Goal: Transaction & Acquisition: Book appointment/travel/reservation

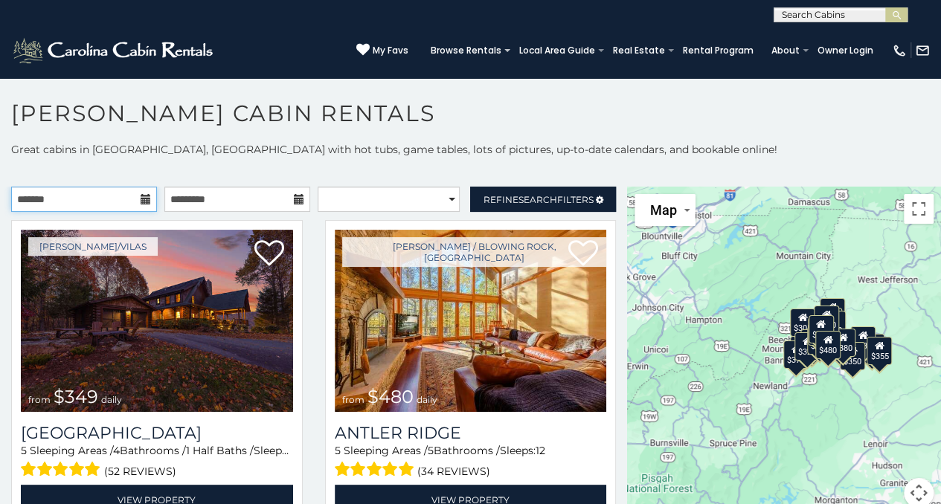
click at [74, 205] on input "text" at bounding box center [84, 199] width 146 height 25
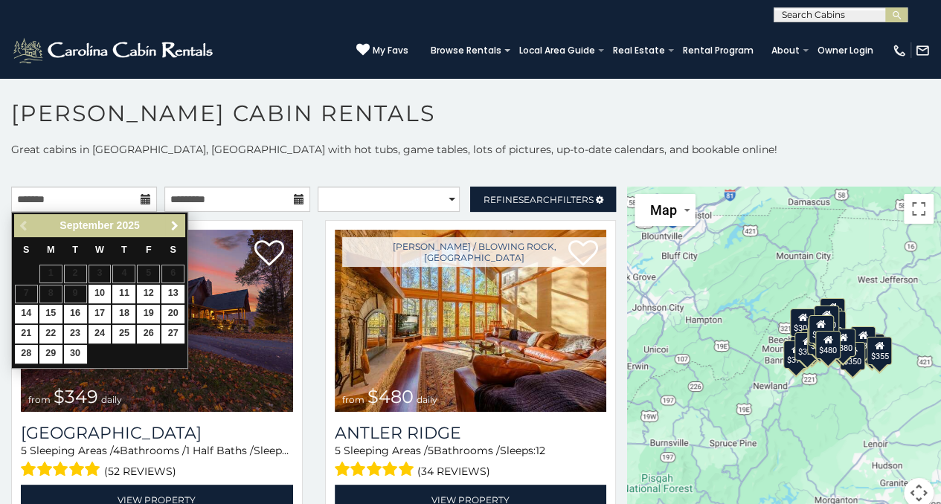
click at [173, 225] on span "Next" at bounding box center [175, 226] width 12 height 12
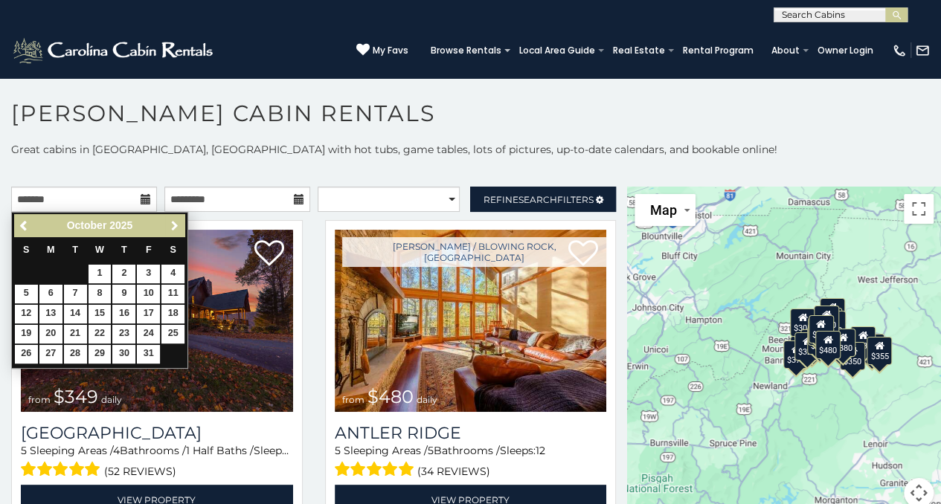
click at [173, 225] on span "Next" at bounding box center [175, 226] width 12 height 12
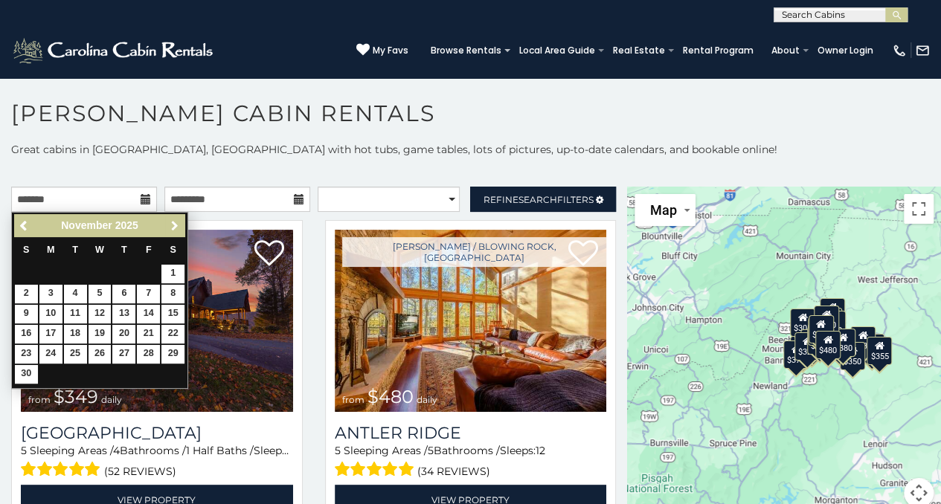
click at [173, 225] on span "Next" at bounding box center [175, 226] width 12 height 12
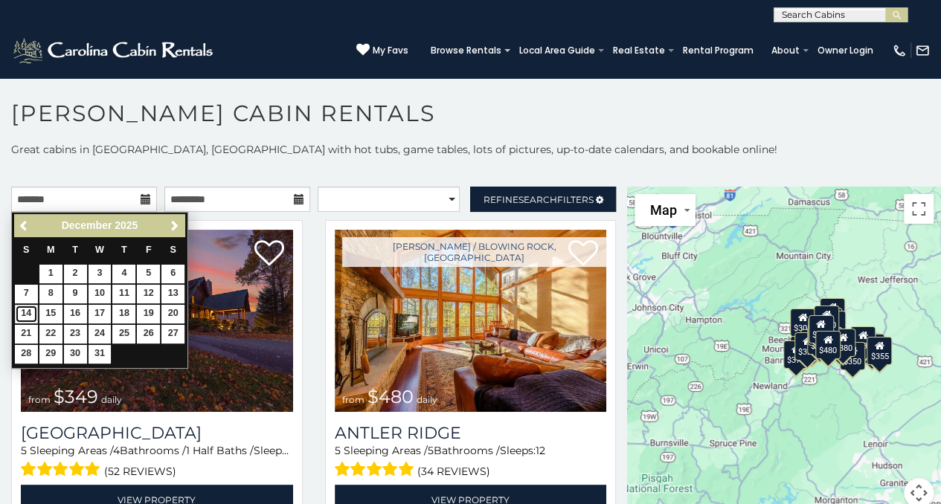
click at [28, 315] on link "14" at bounding box center [26, 314] width 23 height 19
type input "**********"
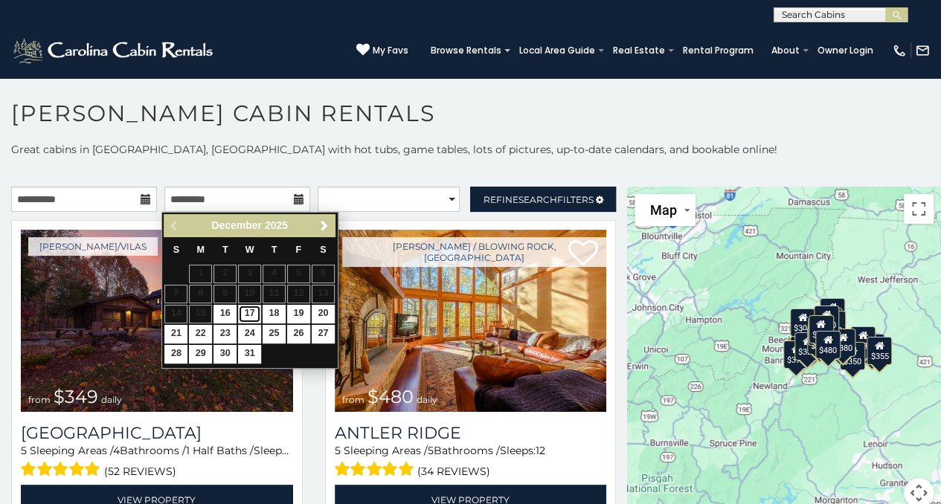
click at [251, 312] on link "17" at bounding box center [249, 314] width 23 height 19
type input "**********"
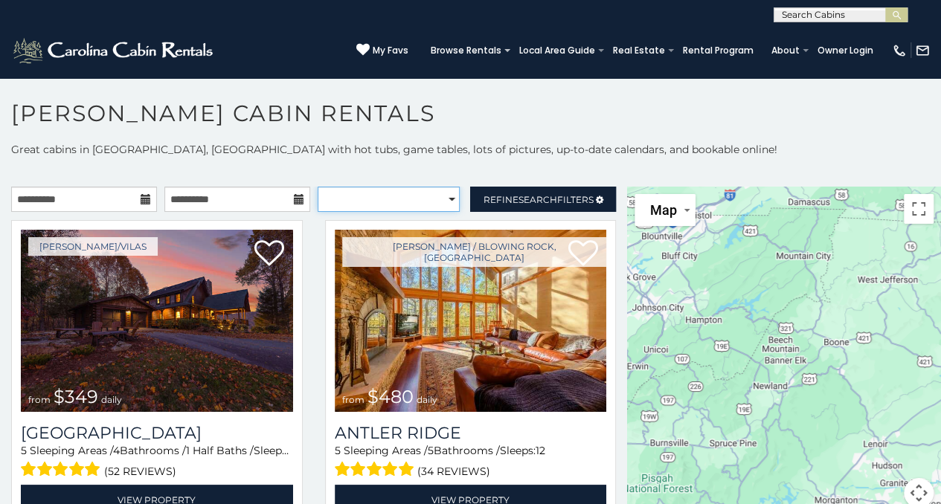
click at [397, 202] on select "**********" at bounding box center [389, 199] width 143 height 25
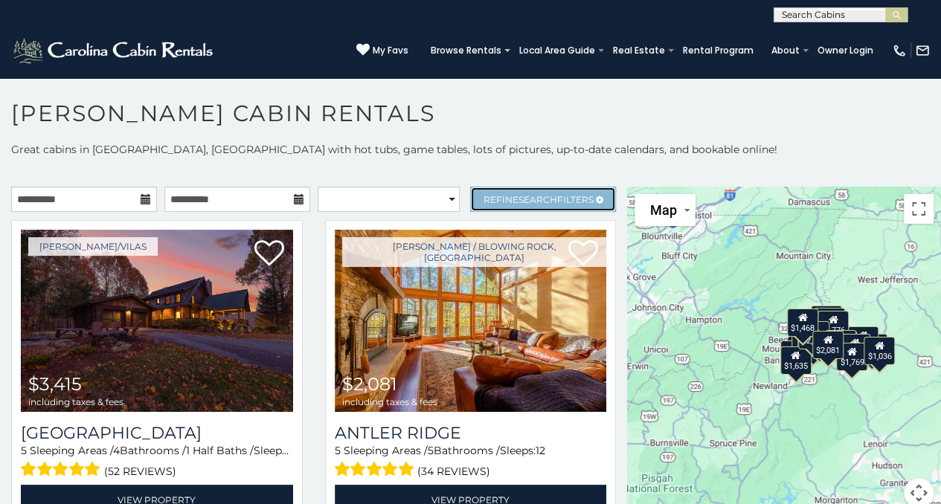
click at [518, 187] on link "Refine Search Filters" at bounding box center [543, 199] width 146 height 25
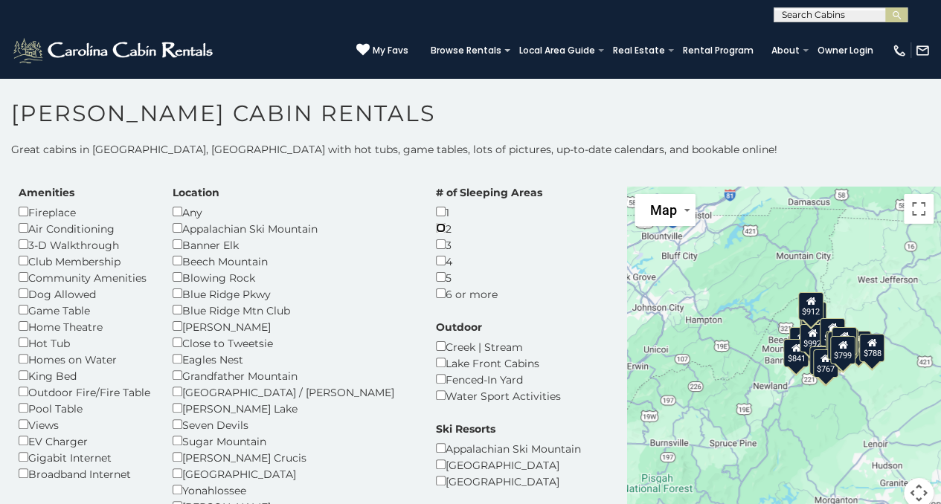
scroll to position [41, 0]
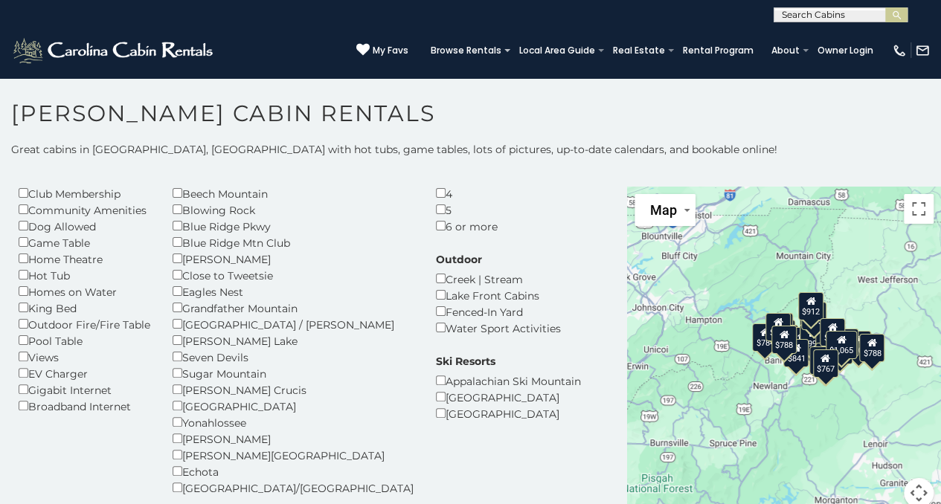
scroll to position [58, 0]
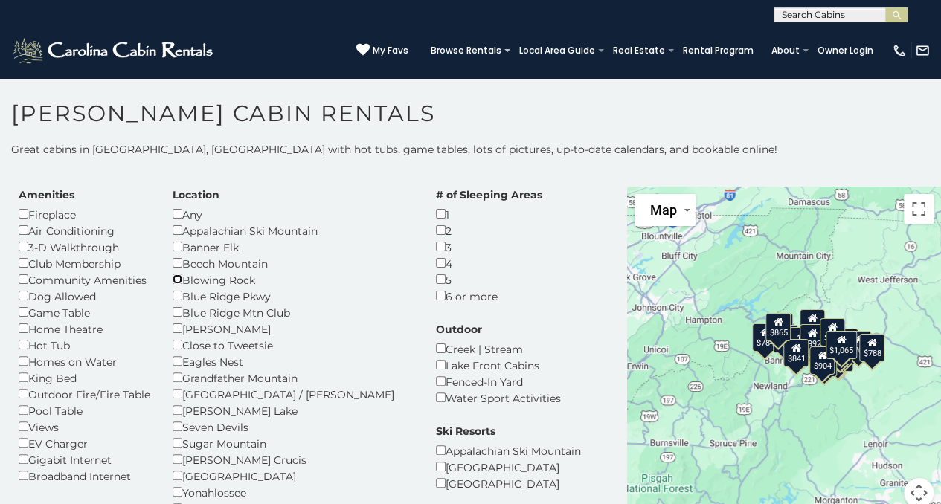
scroll to position [30, 0]
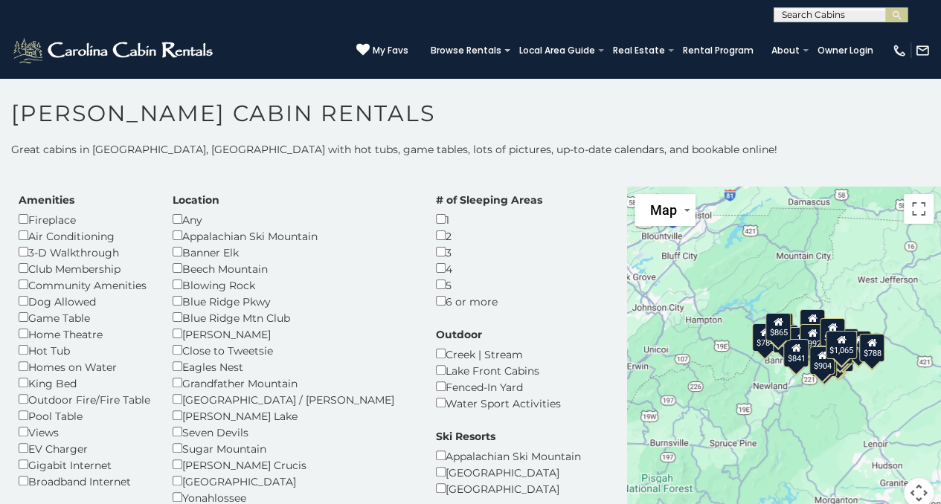
click at [42, 355] on div "Hot Tub" at bounding box center [85, 350] width 132 height 16
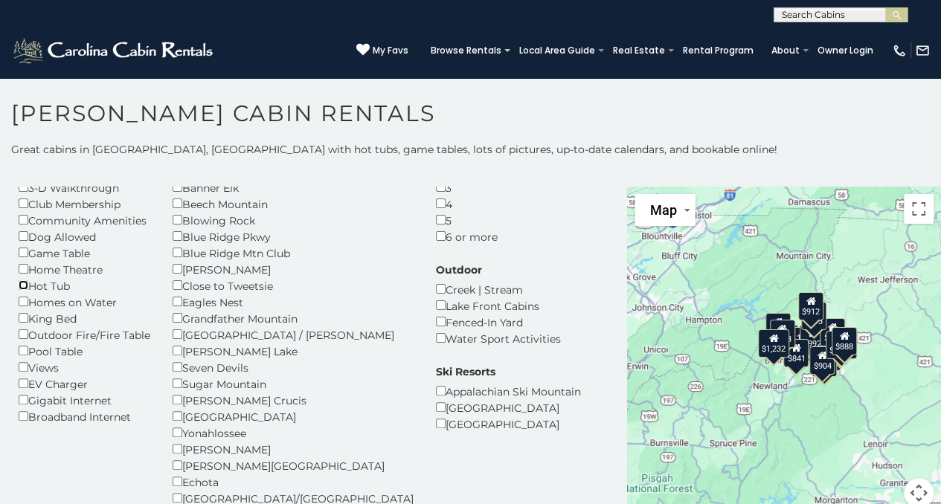
scroll to position [97, 0]
click at [425, 426] on div "Ski Resorts Appalachian Ski Mountain Beech Mountain Resort Sugar Mountain Resort" at bounding box center [508, 397] width 167 height 68
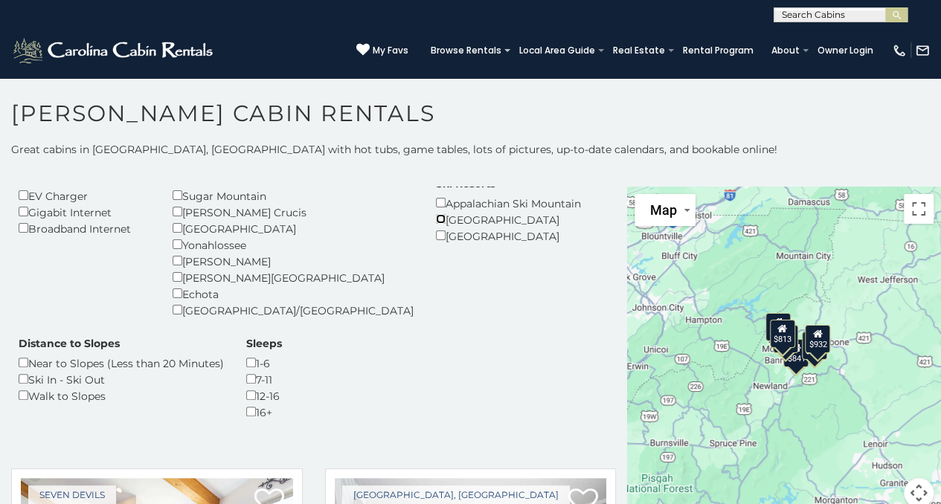
scroll to position [283, 0]
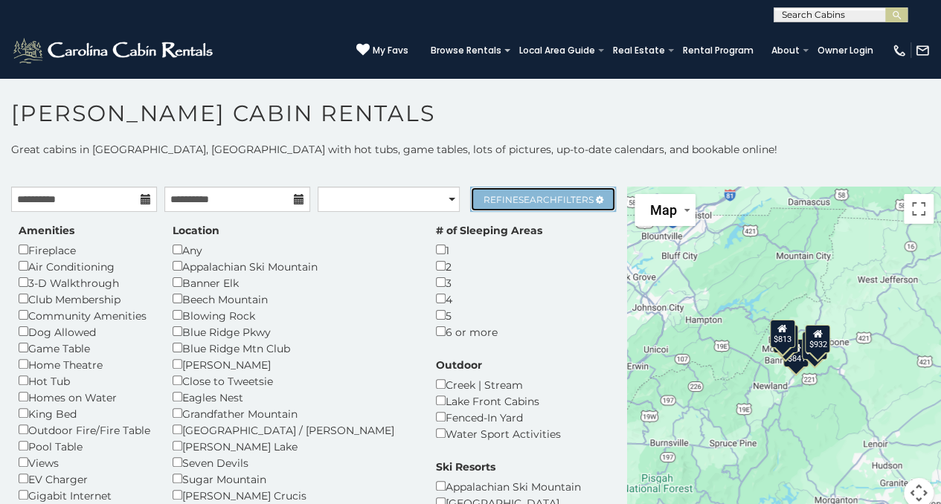
click at [531, 200] on span "Search" at bounding box center [537, 199] width 39 height 11
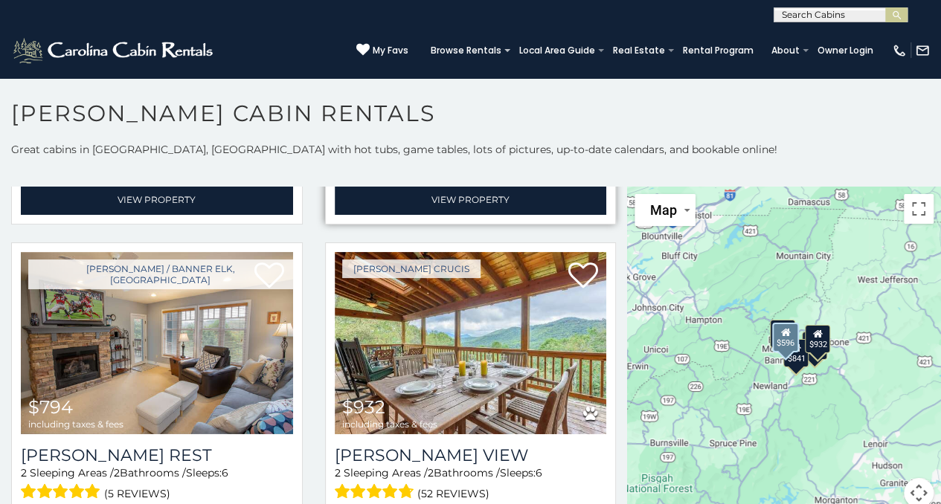
scroll to position [353, 0]
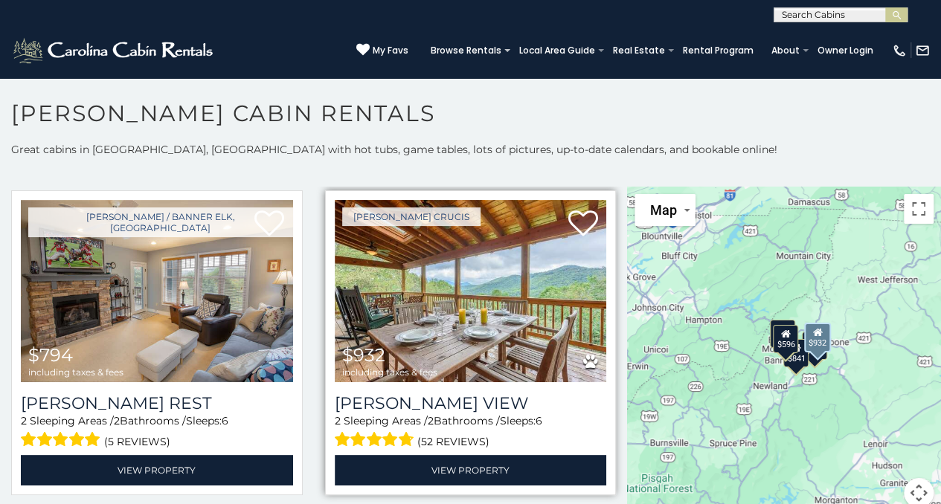
click at [459, 325] on img at bounding box center [471, 291] width 272 height 182
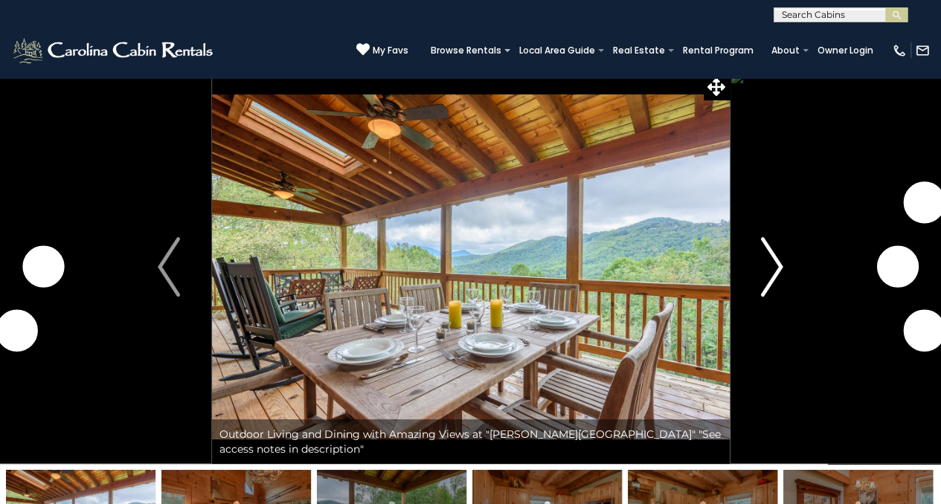
click at [780, 266] on img "Next" at bounding box center [772, 266] width 22 height 59
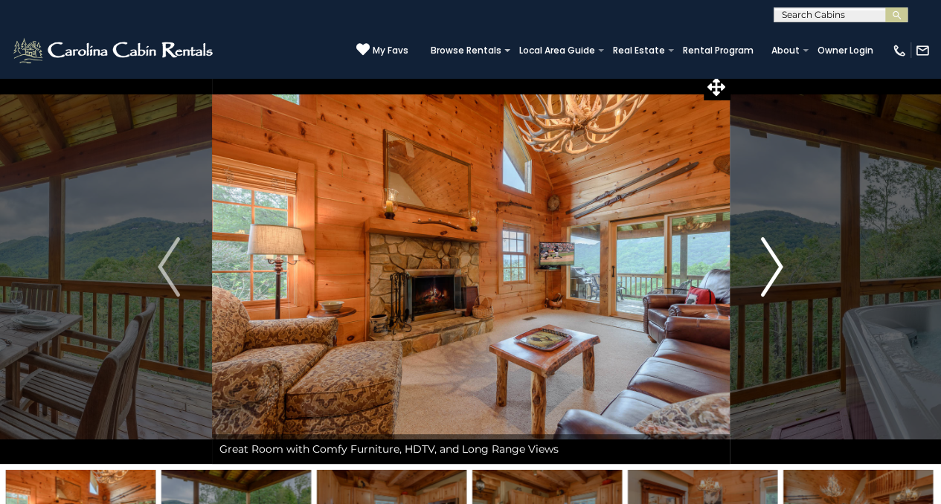
drag, startPoint x: 780, startPoint y: 266, endPoint x: 779, endPoint y: 234, distance: 32.0
click at [779, 234] on button "Next" at bounding box center [772, 267] width 86 height 394
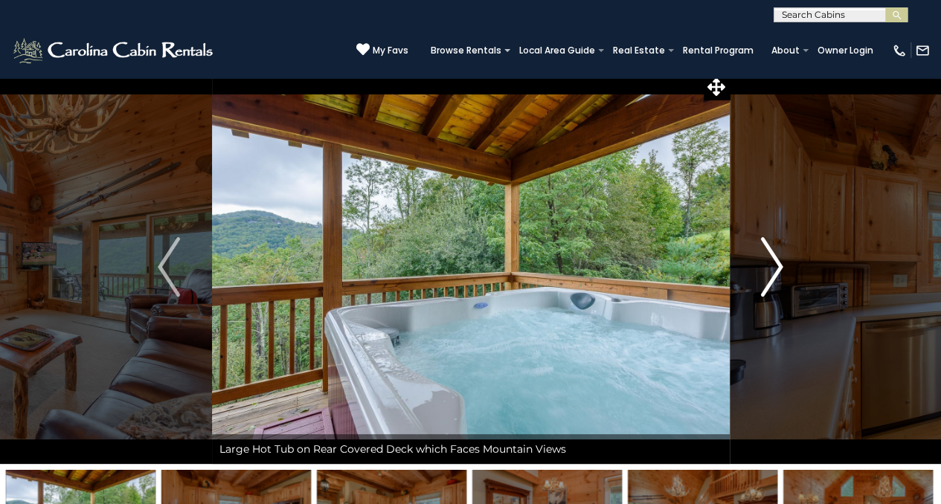
click at [779, 234] on button "Next" at bounding box center [772, 267] width 86 height 394
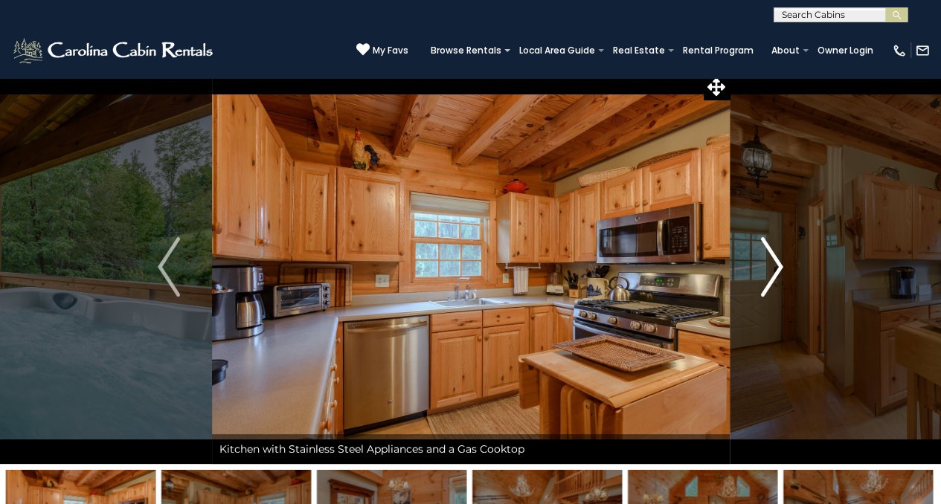
click at [757, 256] on button "Next" at bounding box center [772, 267] width 86 height 394
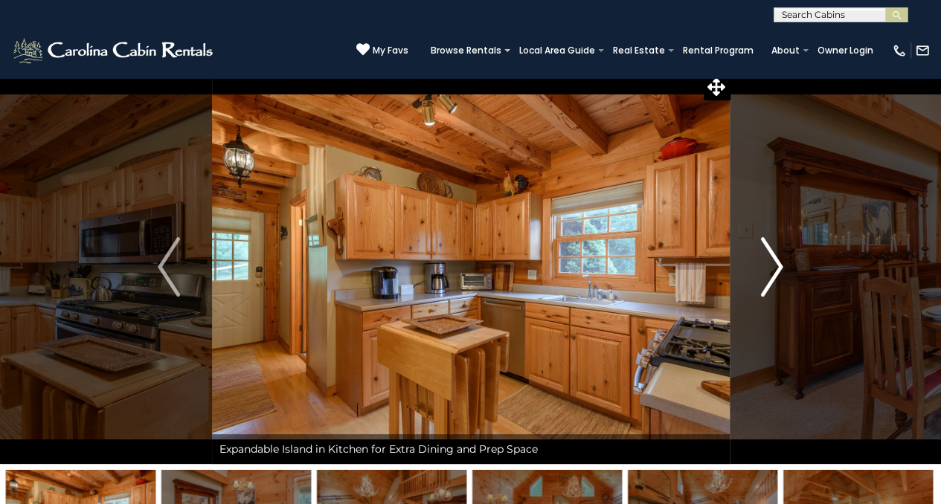
click at [757, 256] on button "Next" at bounding box center [772, 267] width 86 height 394
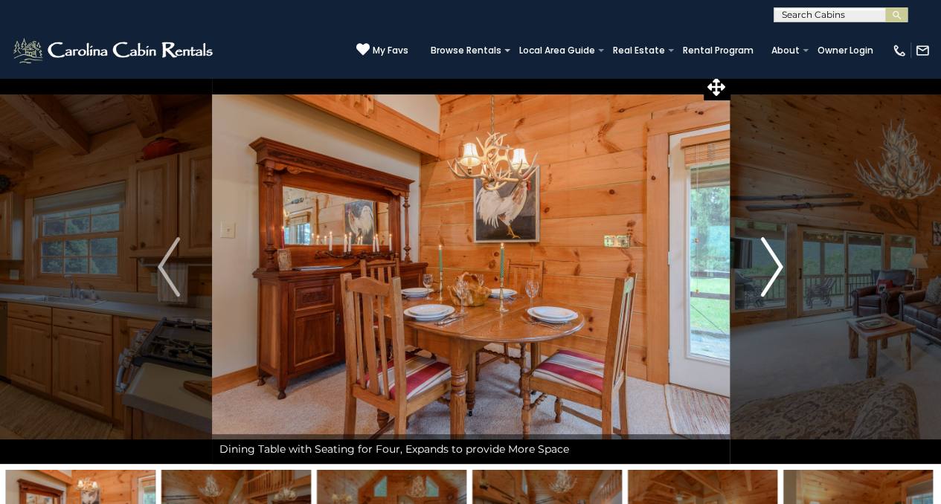
click at [757, 256] on button "Next" at bounding box center [772, 267] width 86 height 394
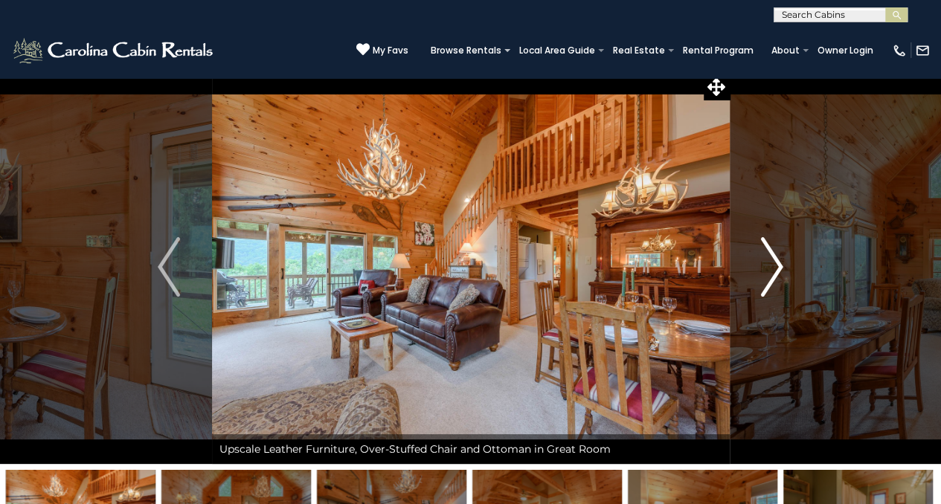
click at [757, 256] on button "Next" at bounding box center [772, 267] width 86 height 394
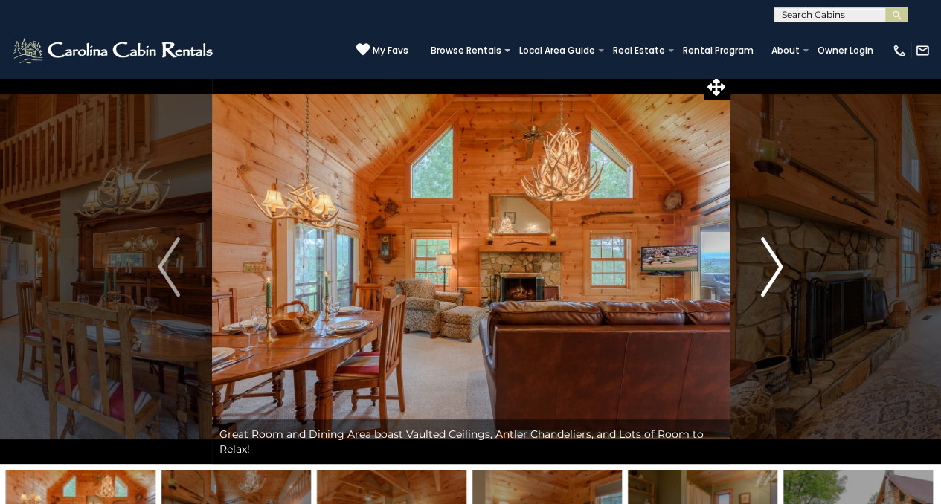
click at [757, 256] on button "Next" at bounding box center [772, 267] width 86 height 394
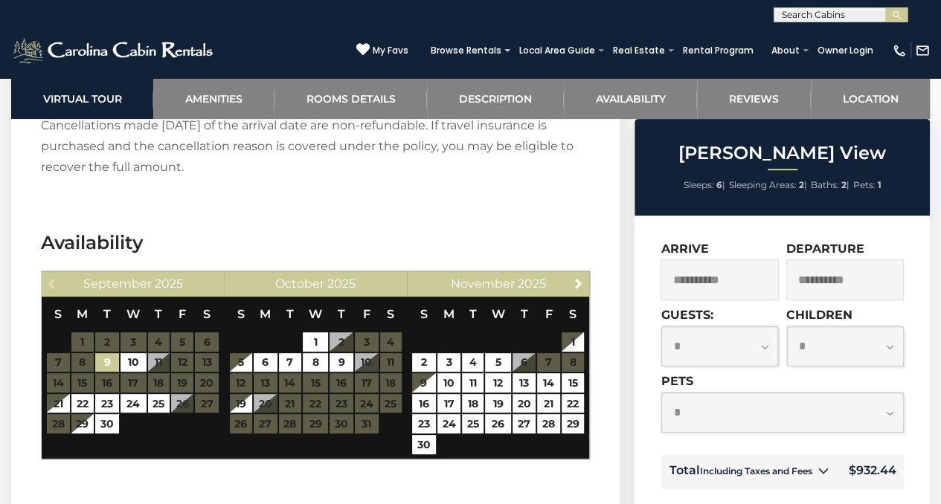
scroll to position [2964, 0]
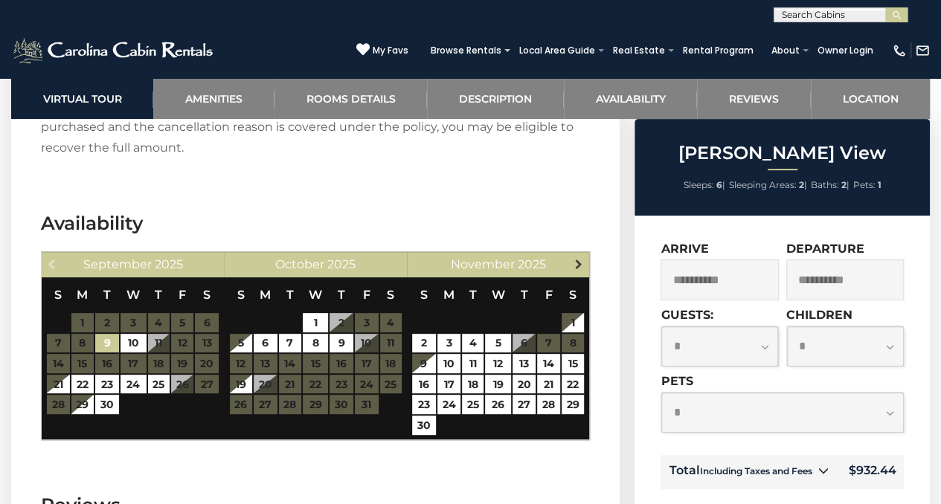
click at [574, 258] on span "Next" at bounding box center [579, 264] width 12 height 12
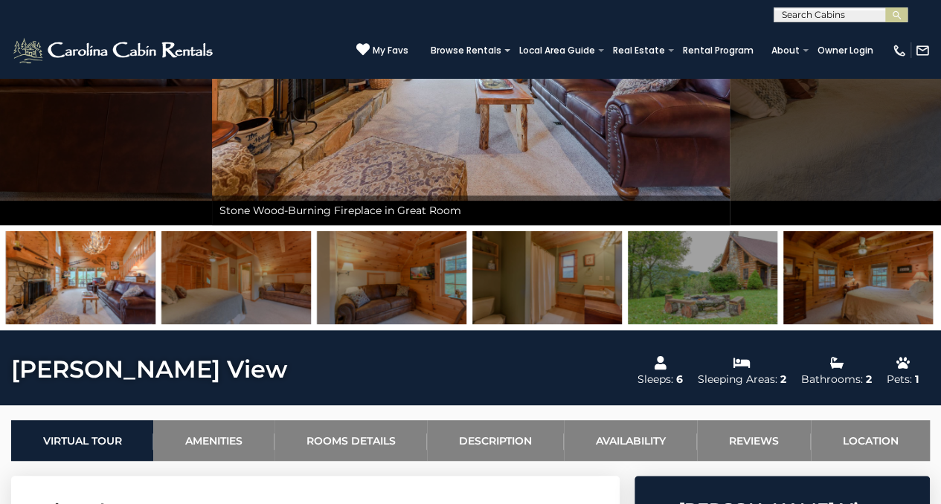
scroll to position [228, 0]
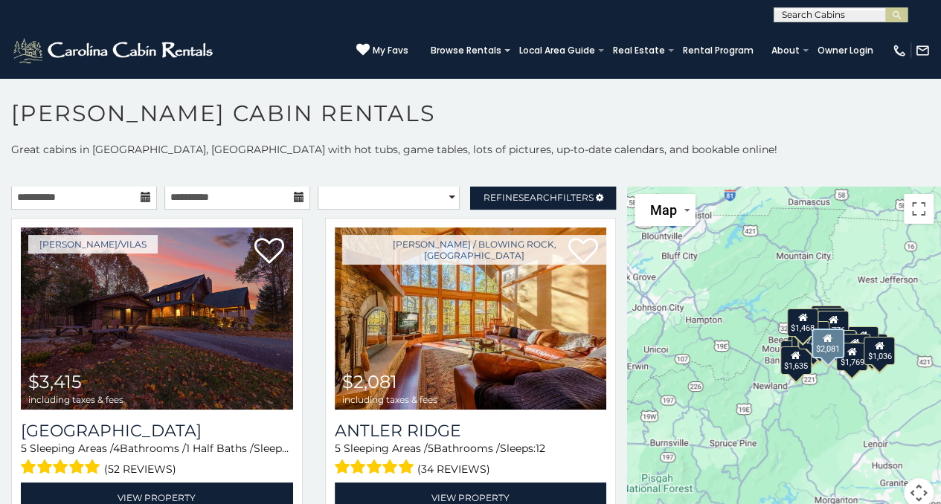
scroll to position [1, 0]
